Goal: Information Seeking & Learning: Find specific page/section

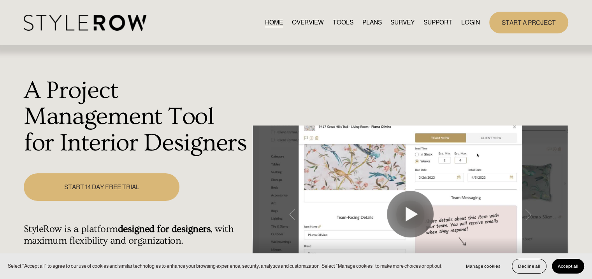
click at [464, 21] on link "LOGIN" at bounding box center [470, 22] width 19 height 11
click at [467, 21] on link "LOGIN" at bounding box center [470, 22] width 19 height 11
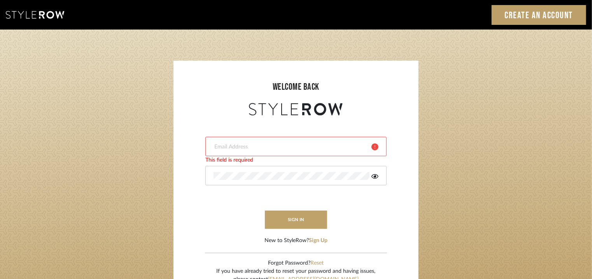
drag, startPoint x: 0, startPoint y: 0, endPoint x: 237, endPoint y: 142, distance: 276.0
click at [236, 139] on form "This field is required This field is required sign in New to StyleRow? Sign Up" at bounding box center [296, 182] width 230 height 128
click at [232, 147] on input "email" at bounding box center [290, 147] width 152 height 8
type input "tehseen@mancini-design.com"
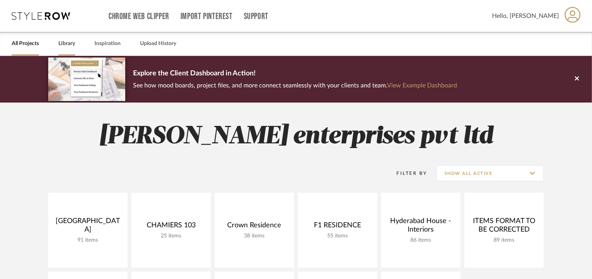
click at [67, 44] on link "Library" at bounding box center [66, 44] width 17 height 11
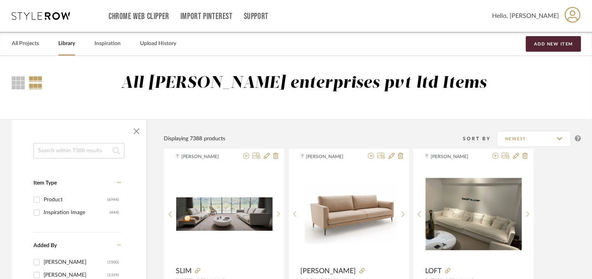
drag, startPoint x: 90, startPoint y: 149, endPoint x: 83, endPoint y: 140, distance: 11.9
click at [90, 144] on input at bounding box center [78, 151] width 91 height 16
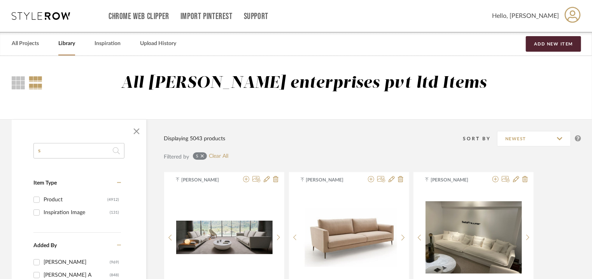
type input "s"
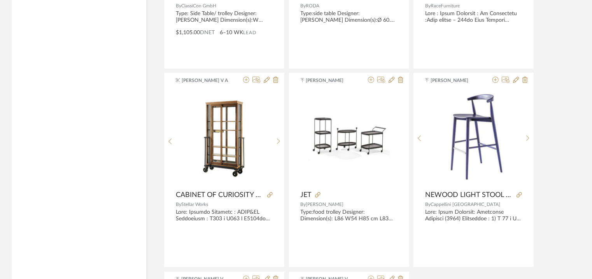
scroll to position [1133, 0]
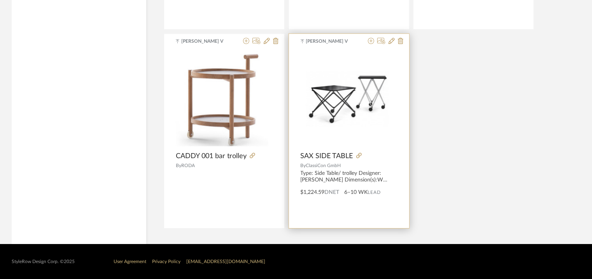
click at [0, 0] on img at bounding box center [0, 0] width 0 height 0
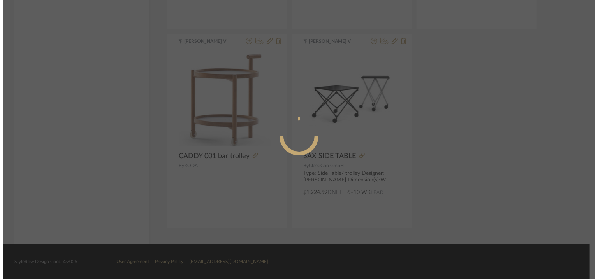
scroll to position [0, 0]
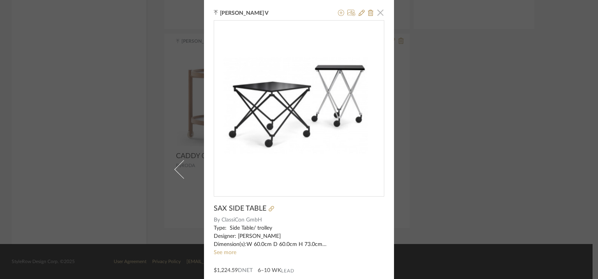
click at [375, 12] on span "button" at bounding box center [380, 13] width 16 height 16
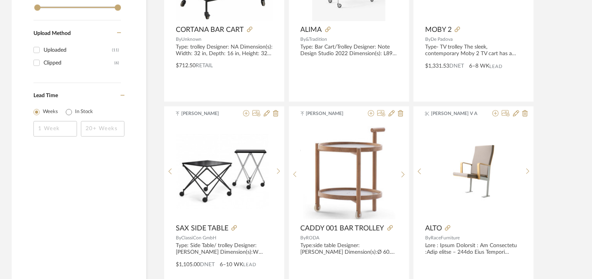
scroll to position [549, 0]
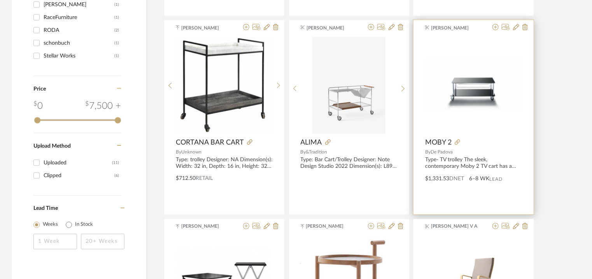
click at [484, 79] on div at bounding box center [473, 85] width 97 height 97
click at [473, 83] on img "0" at bounding box center [473, 85] width 97 height 54
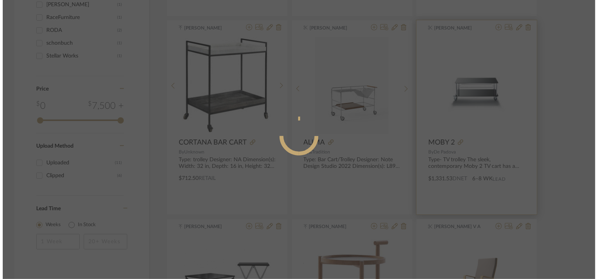
scroll to position [0, 0]
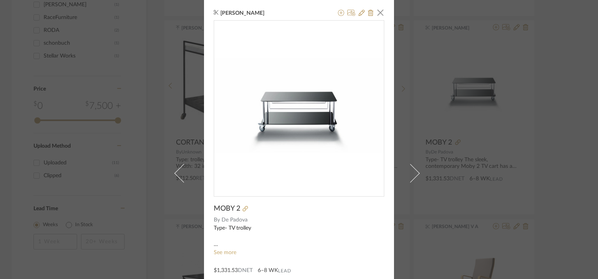
click at [320, 106] on img "0" at bounding box center [299, 105] width 170 height 95
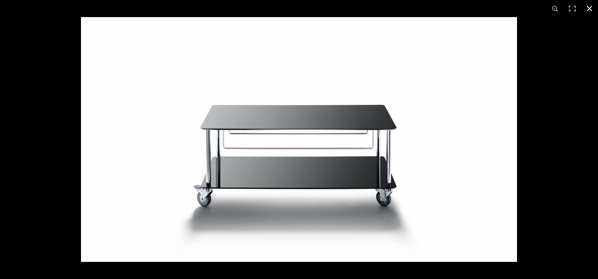
click at [590, 9] on button at bounding box center [589, 8] width 17 height 17
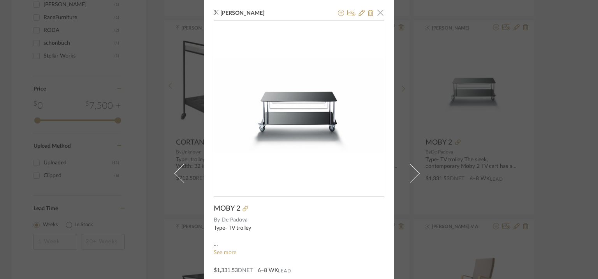
click at [377, 10] on span "button" at bounding box center [380, 13] width 16 height 16
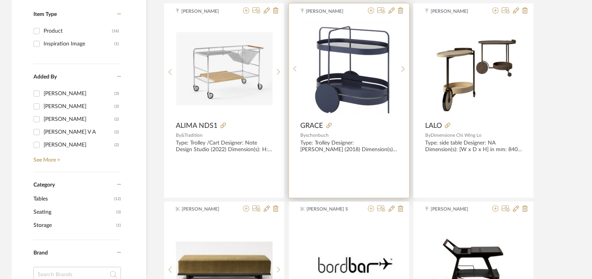
scroll to position [121, 0]
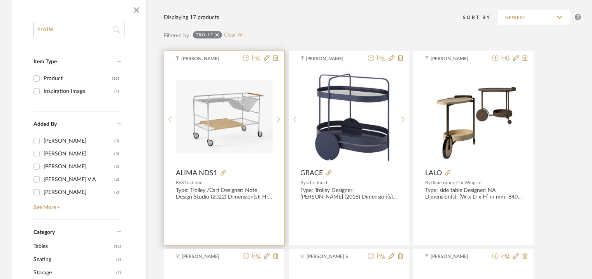
click at [238, 104] on img "0" at bounding box center [224, 116] width 97 height 73
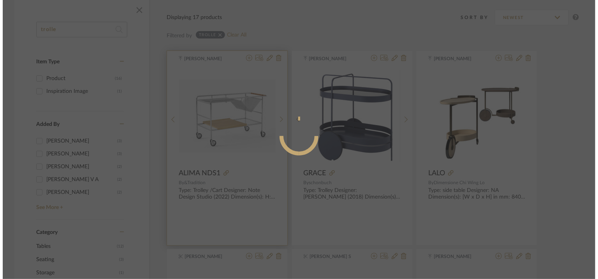
scroll to position [0, 0]
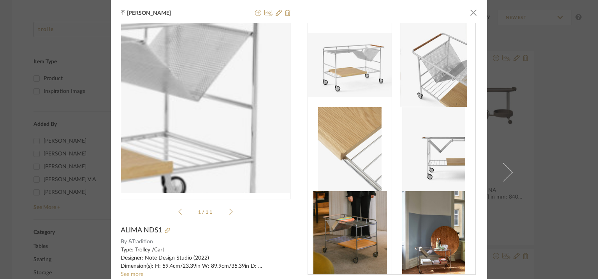
click at [248, 103] on img "0" at bounding box center [206, 108] width 170 height 129
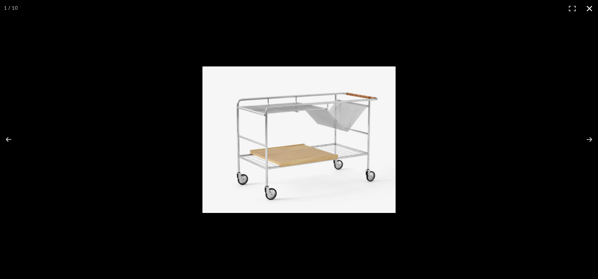
click at [589, 5] on button at bounding box center [589, 8] width 17 height 17
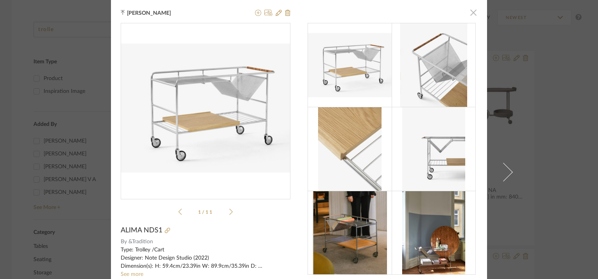
click at [472, 13] on span "button" at bounding box center [473, 13] width 16 height 16
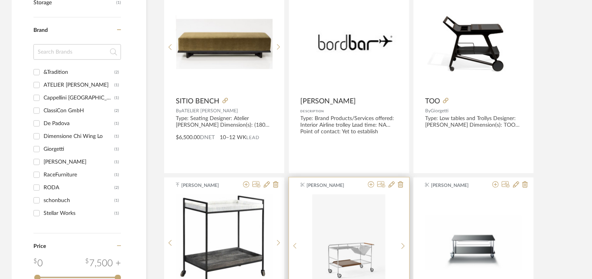
scroll to position [472, 0]
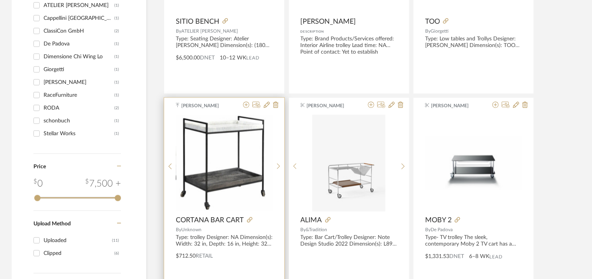
click at [254, 172] on img "0" at bounding box center [224, 163] width 97 height 97
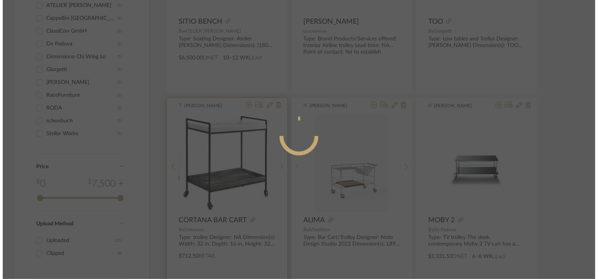
scroll to position [0, 0]
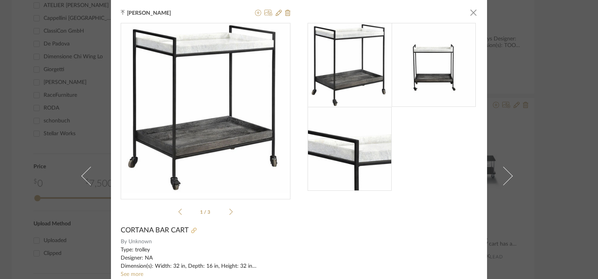
click at [193, 228] on icon at bounding box center [193, 230] width 5 height 5
click at [472, 13] on span "button" at bounding box center [473, 13] width 16 height 16
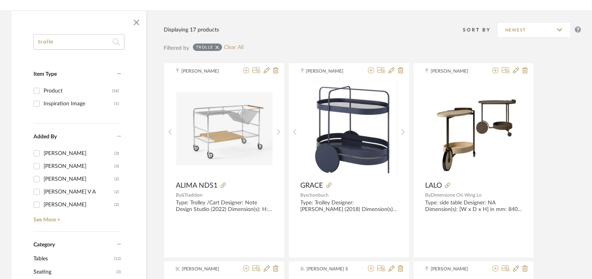
scroll to position [5, 0]
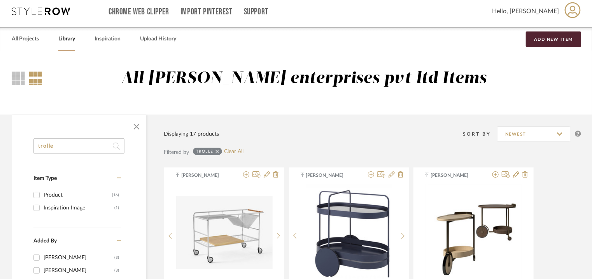
drag, startPoint x: 71, startPoint y: 149, endPoint x: 139, endPoint y: 105, distance: 81.0
click at [35, 145] on input "trolle" at bounding box center [78, 147] width 91 height 16
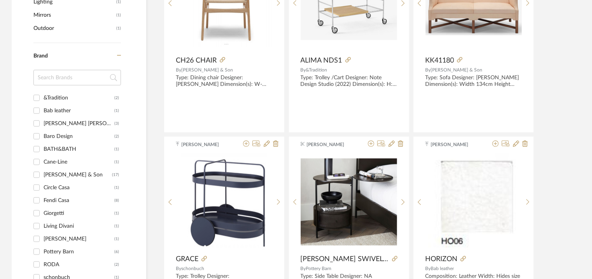
scroll to position [121, 0]
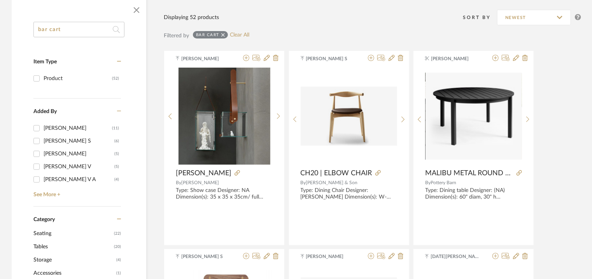
drag, startPoint x: 31, startPoint y: 26, endPoint x: 0, endPoint y: 32, distance: 31.5
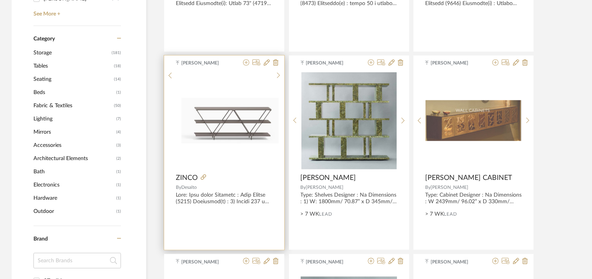
scroll to position [316, 0]
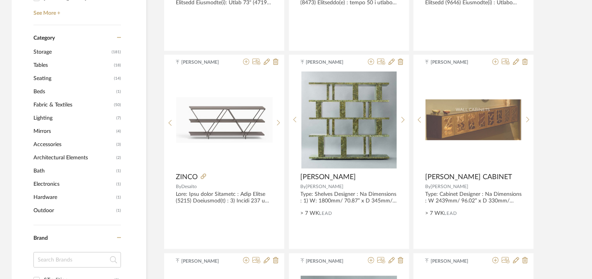
click at [54, 144] on span "Accessories" at bounding box center [73, 144] width 81 height 13
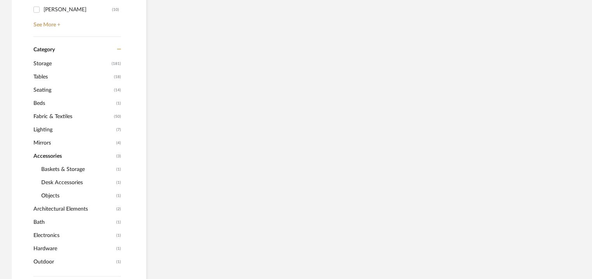
scroll to position [327, 0]
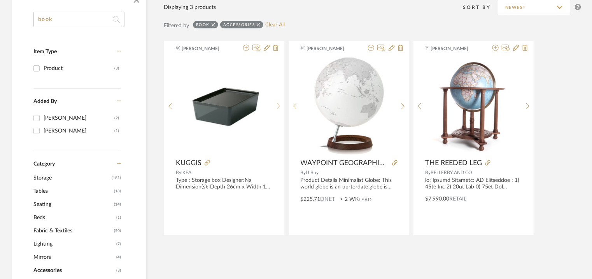
scroll to position [133, 0]
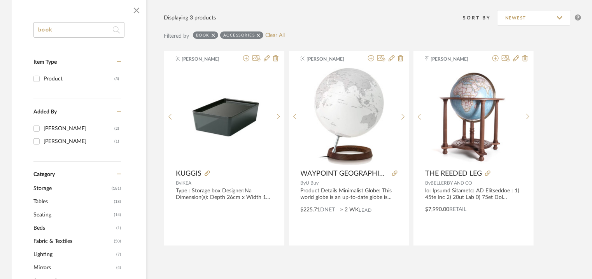
click at [41, 187] on span "Storage" at bounding box center [71, 188] width 76 height 13
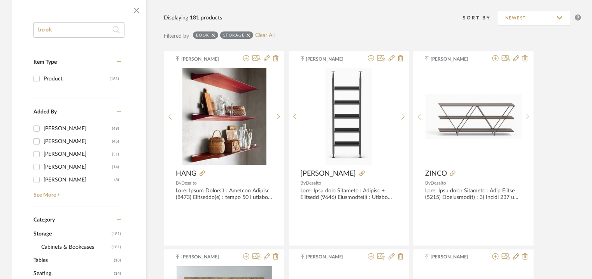
click at [54, 201] on div "Added By [PERSON_NAME] (49) [PERSON_NAME] (45) [PERSON_NAME] (31) [PERSON_NAME]…" at bounding box center [77, 153] width 88 height 108
click at [64, 246] on span "Cabinets & Bookcases" at bounding box center [75, 247] width 68 height 13
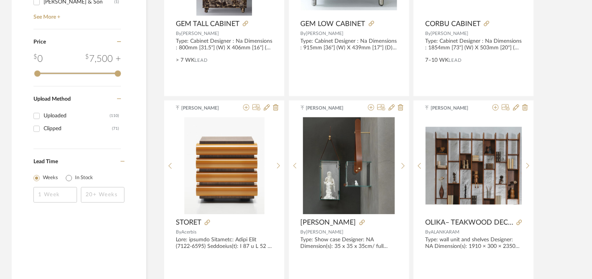
scroll to position [911, 0]
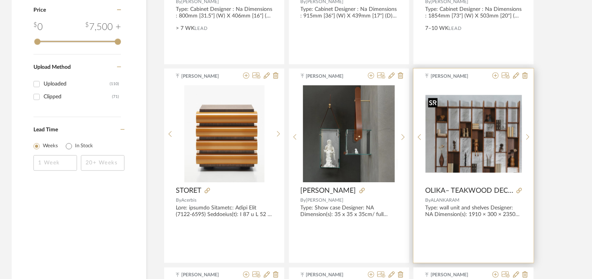
click at [474, 137] on img "0" at bounding box center [474, 134] width 97 height 78
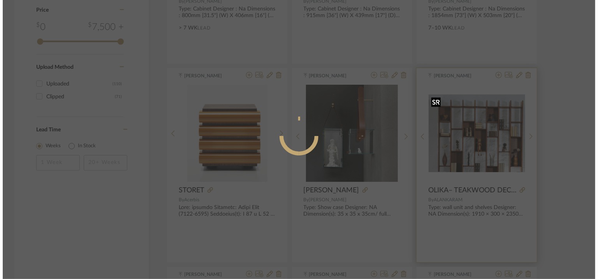
scroll to position [0, 0]
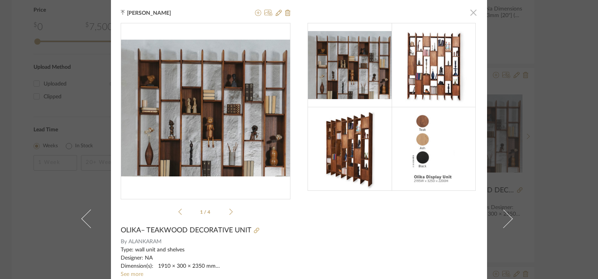
click at [469, 13] on span "button" at bounding box center [473, 13] width 16 height 16
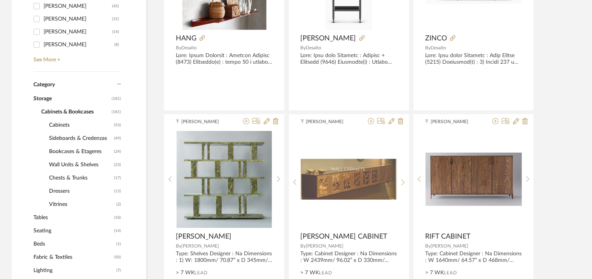
scroll to position [112, 0]
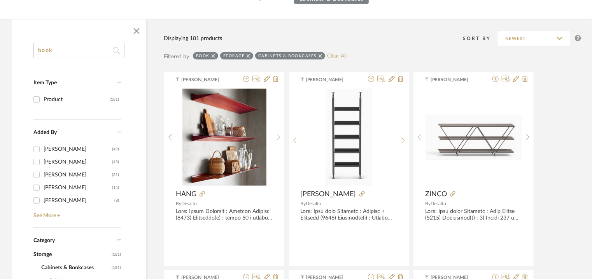
drag, startPoint x: 68, startPoint y: 47, endPoint x: 14, endPoint y: 52, distance: 54.3
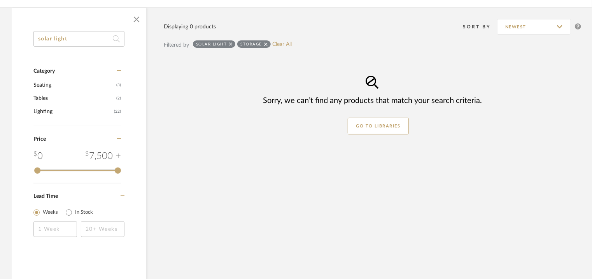
click at [266, 44] on icon at bounding box center [266, 44] width 4 height 4
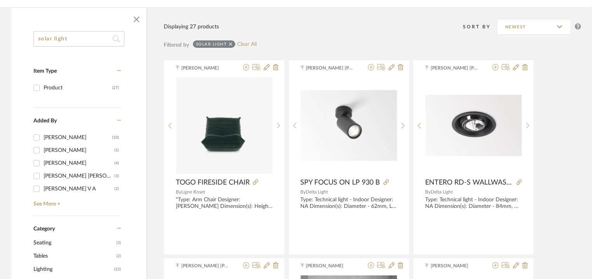
click at [119, 70] on icon at bounding box center [119, 70] width 4 height 5
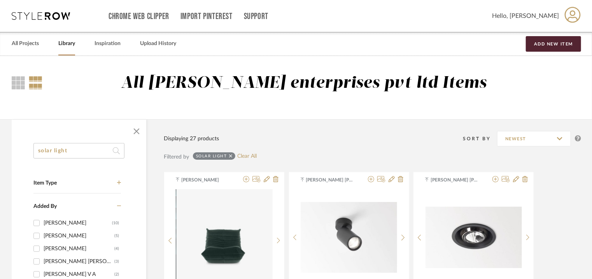
click at [63, 153] on input "solar light" at bounding box center [78, 151] width 91 height 16
click at [62, 152] on input "solar light" at bounding box center [78, 151] width 91 height 16
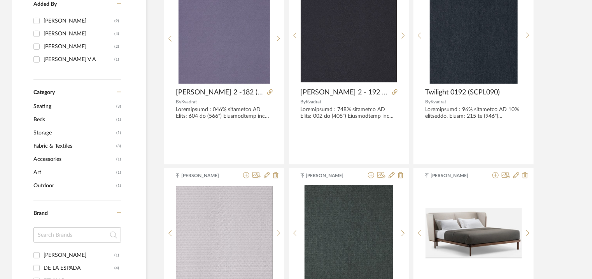
scroll to position [117, 0]
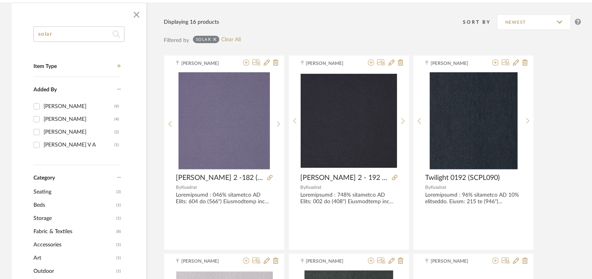
click at [51, 35] on input "solar" at bounding box center [78, 34] width 91 height 16
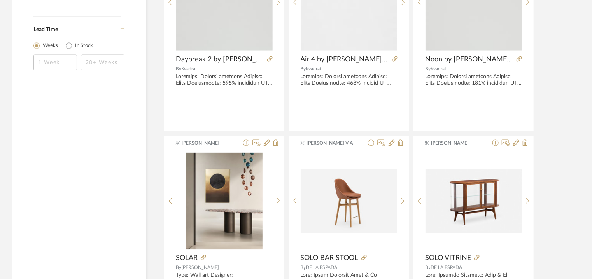
scroll to position [778, 0]
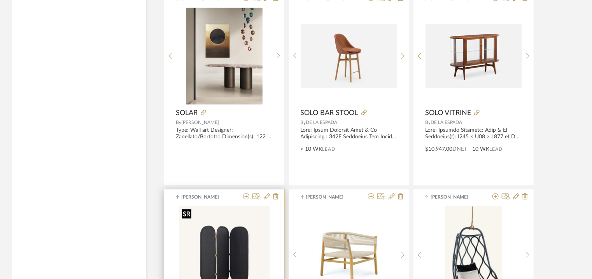
type input "solar"
